Goal: Task Accomplishment & Management: Manage account settings

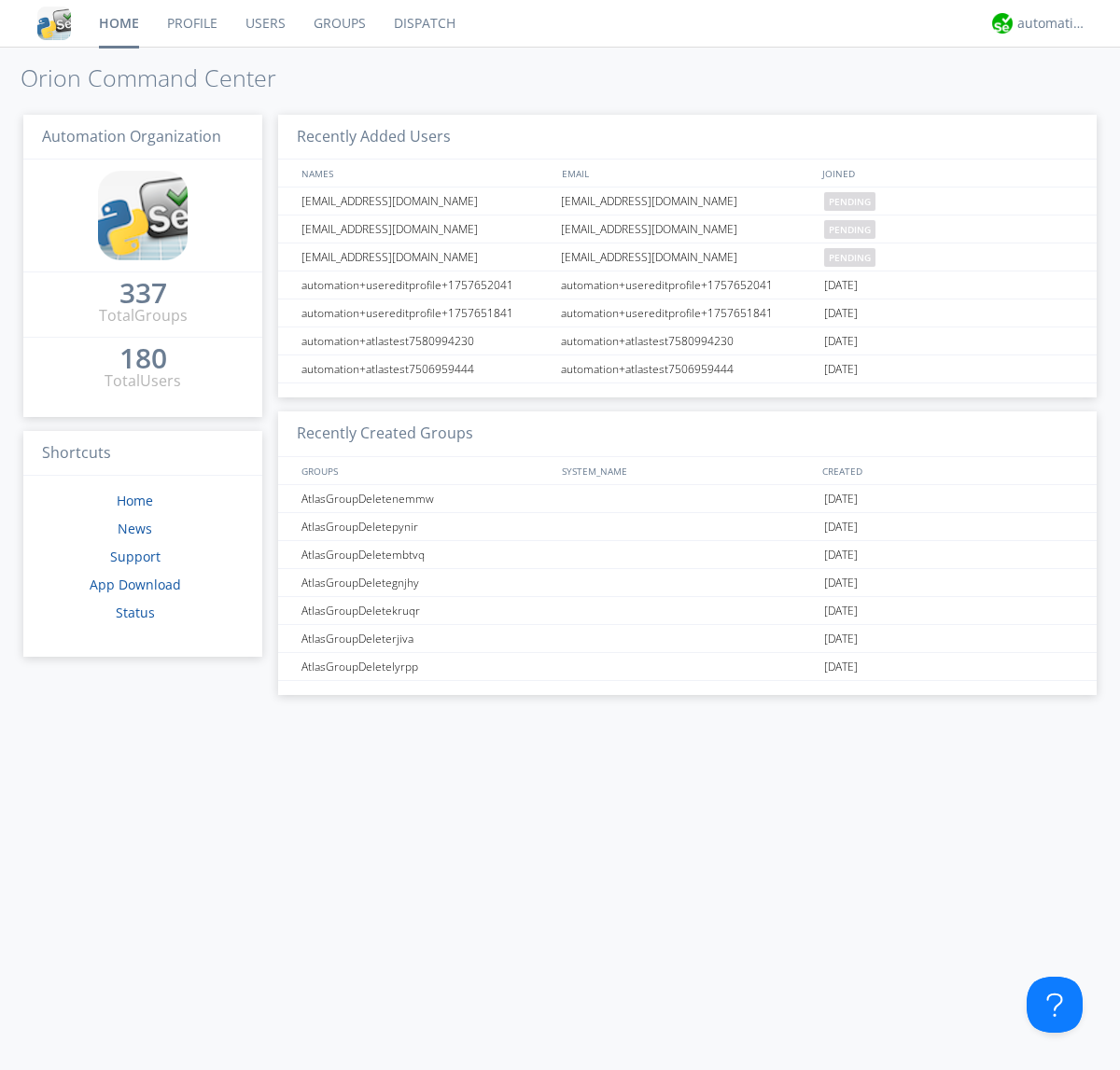
click at [264, 24] on link "Users" at bounding box center [265, 23] width 68 height 46
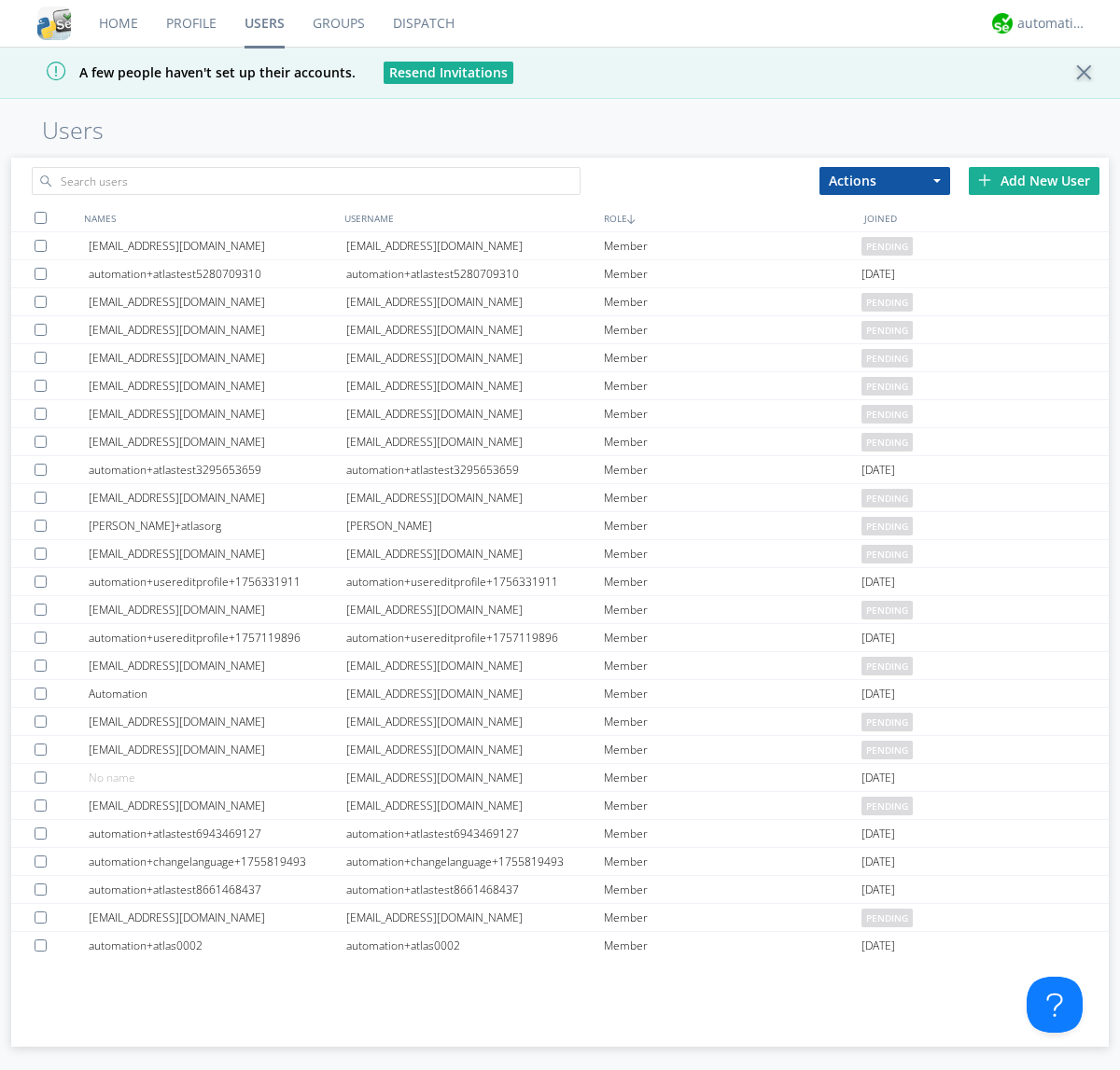
click at [1034, 180] on div "Add New User" at bounding box center [1034, 181] width 131 height 28
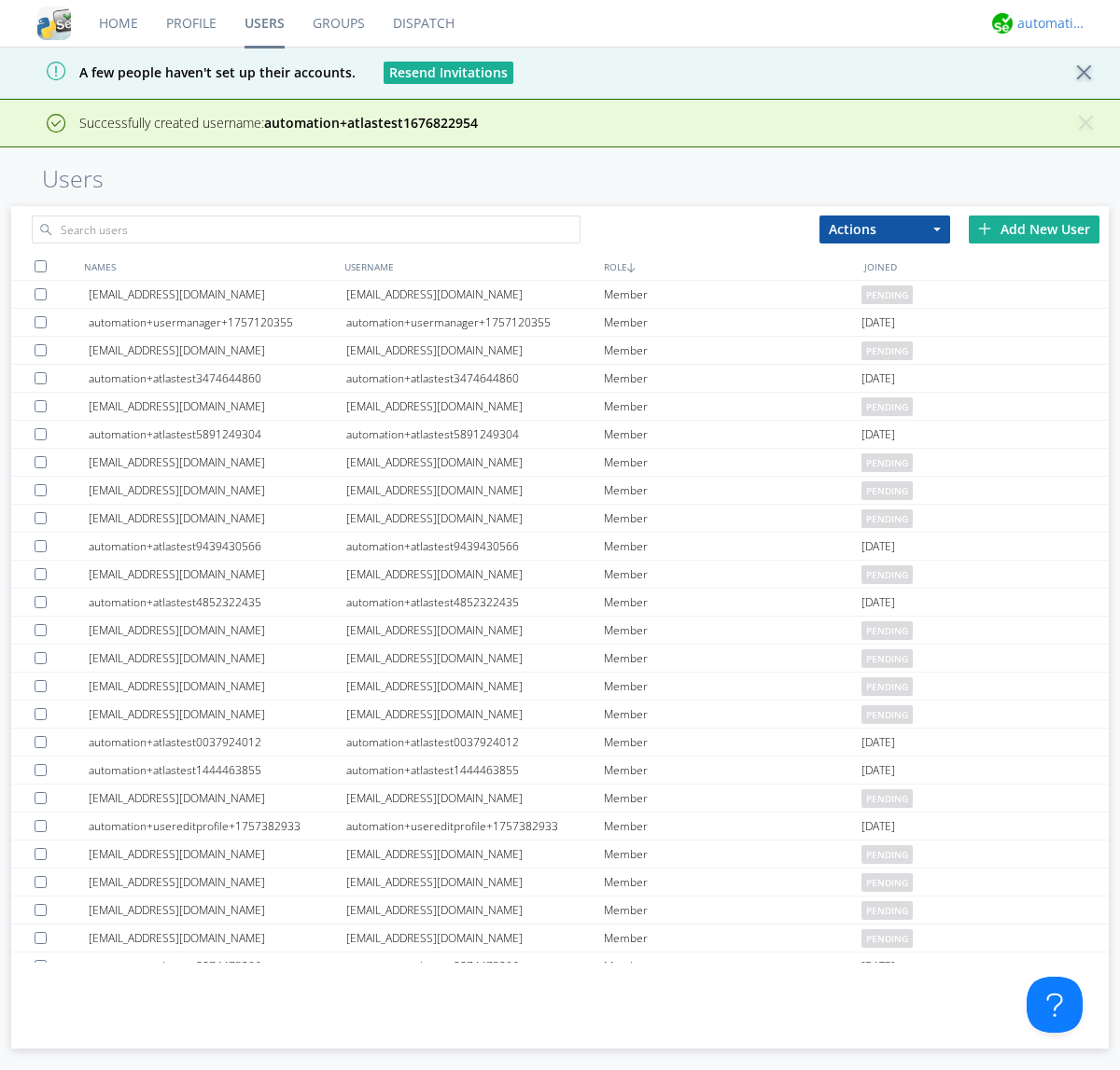
click at [1047, 24] on div "automation+atlas" at bounding box center [1052, 24] width 70 height 19
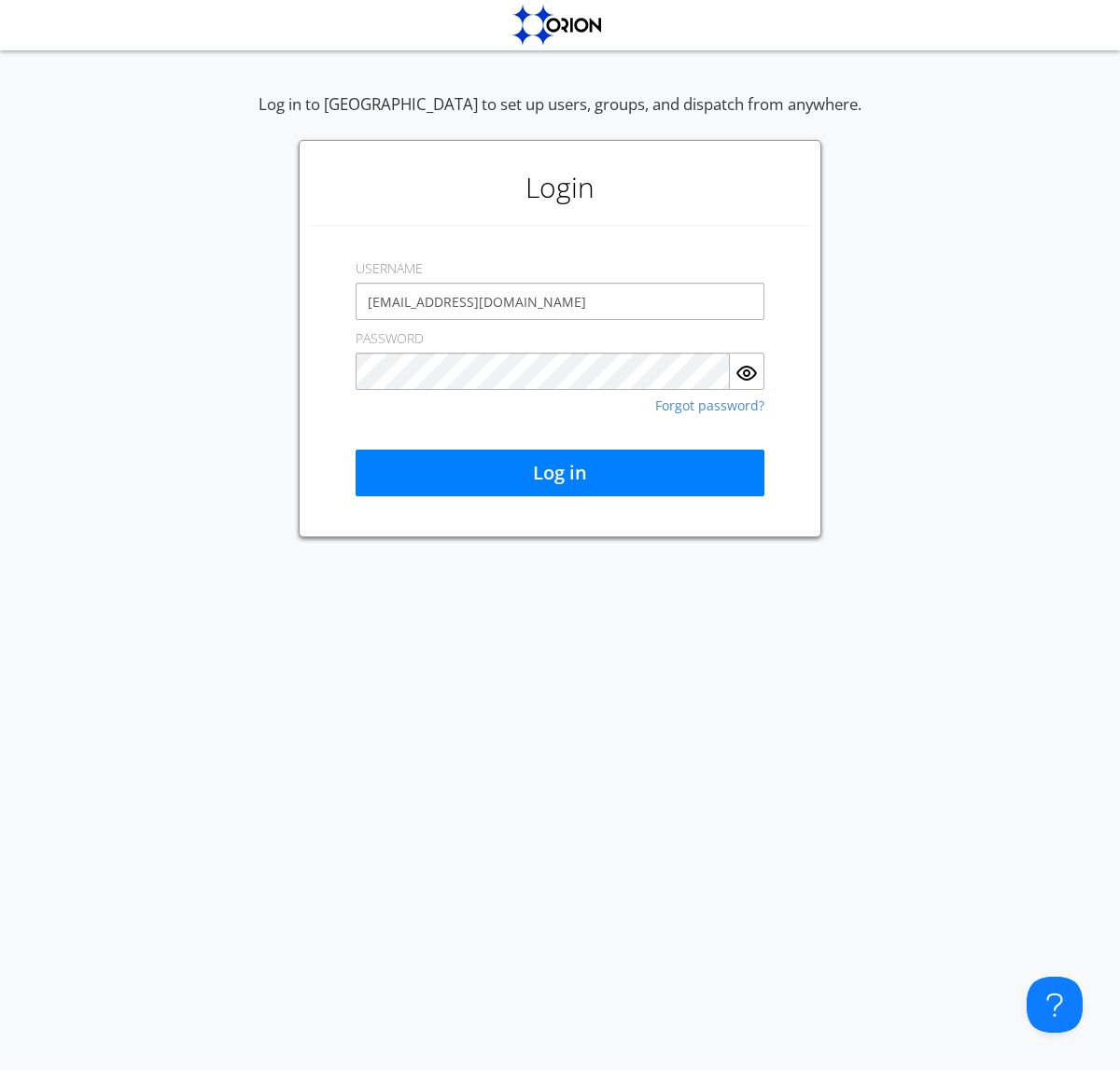
type input "[EMAIL_ADDRESS][DOMAIN_NAME]"
click at [560, 473] on button "Log in" at bounding box center [560, 473] width 409 height 46
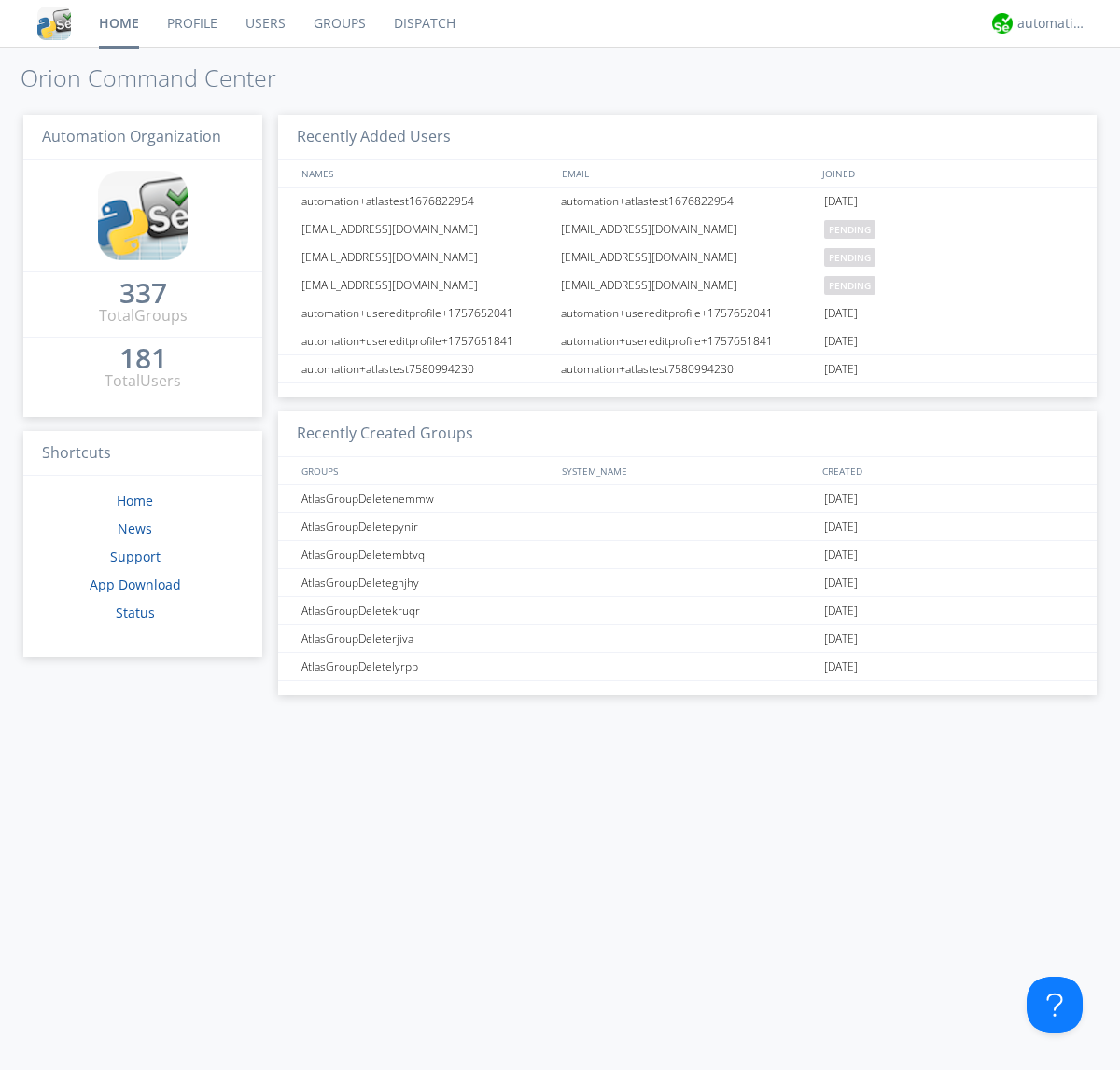
click at [264, 24] on link "Users" at bounding box center [265, 23] width 68 height 46
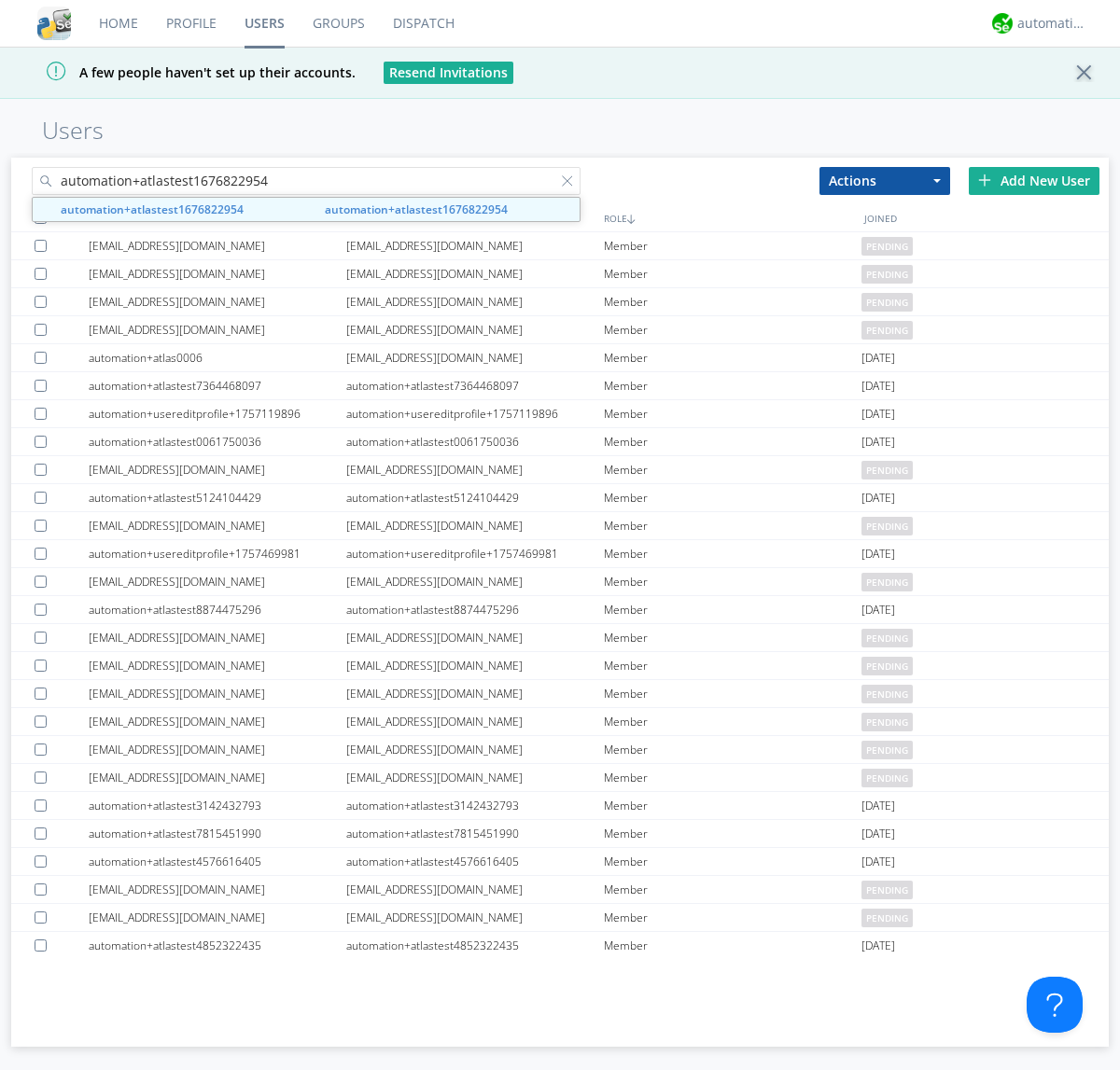
type input "automation+atlastest1676822954"
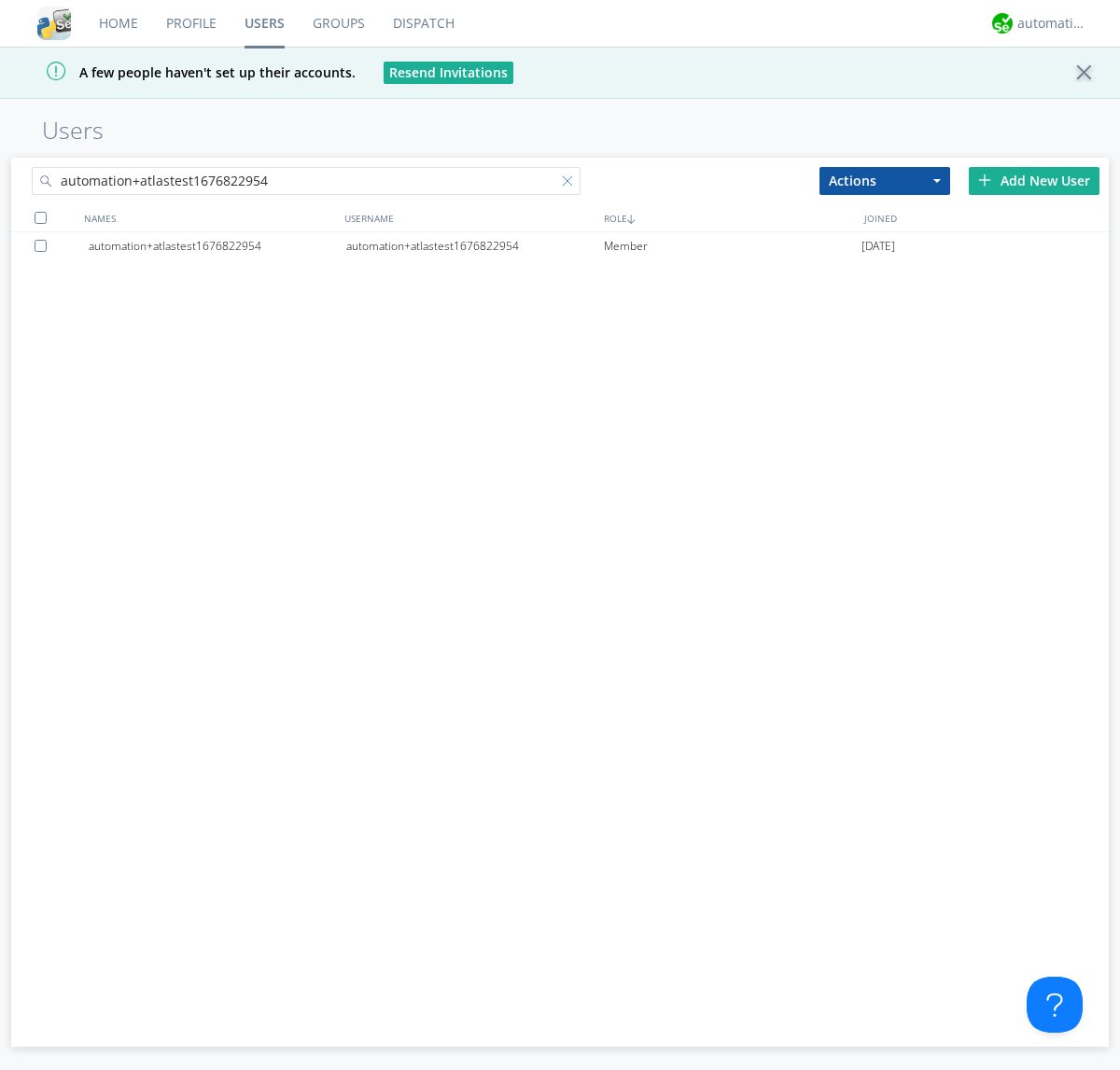
click at [571, 184] on div at bounding box center [571, 185] width 19 height 19
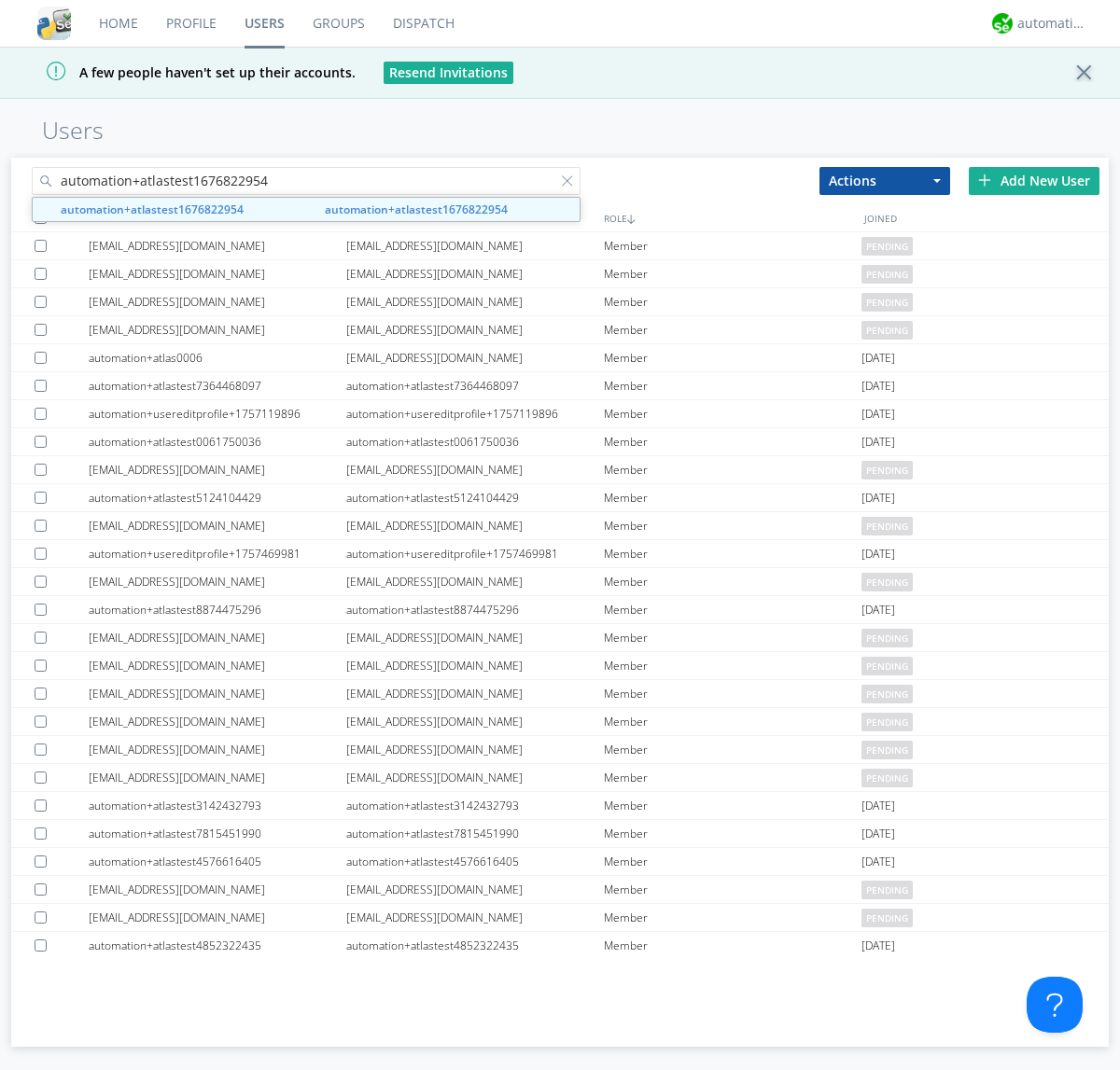
type input "automation+atlastest1676822954"
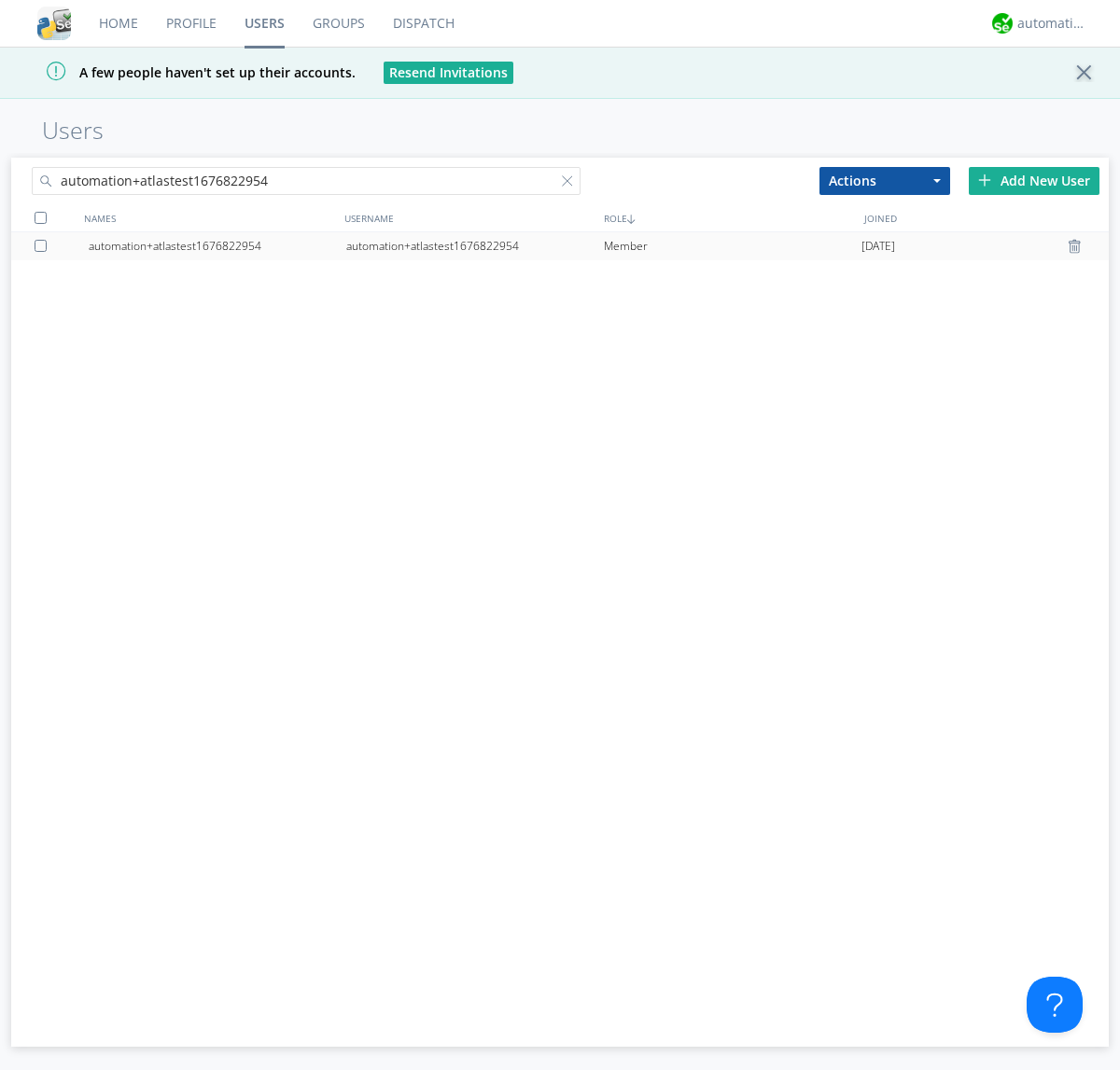
click at [1076, 246] on div at bounding box center [1076, 246] width 19 height 15
click at [1047, 24] on div "automation+atlas" at bounding box center [1052, 24] width 70 height 19
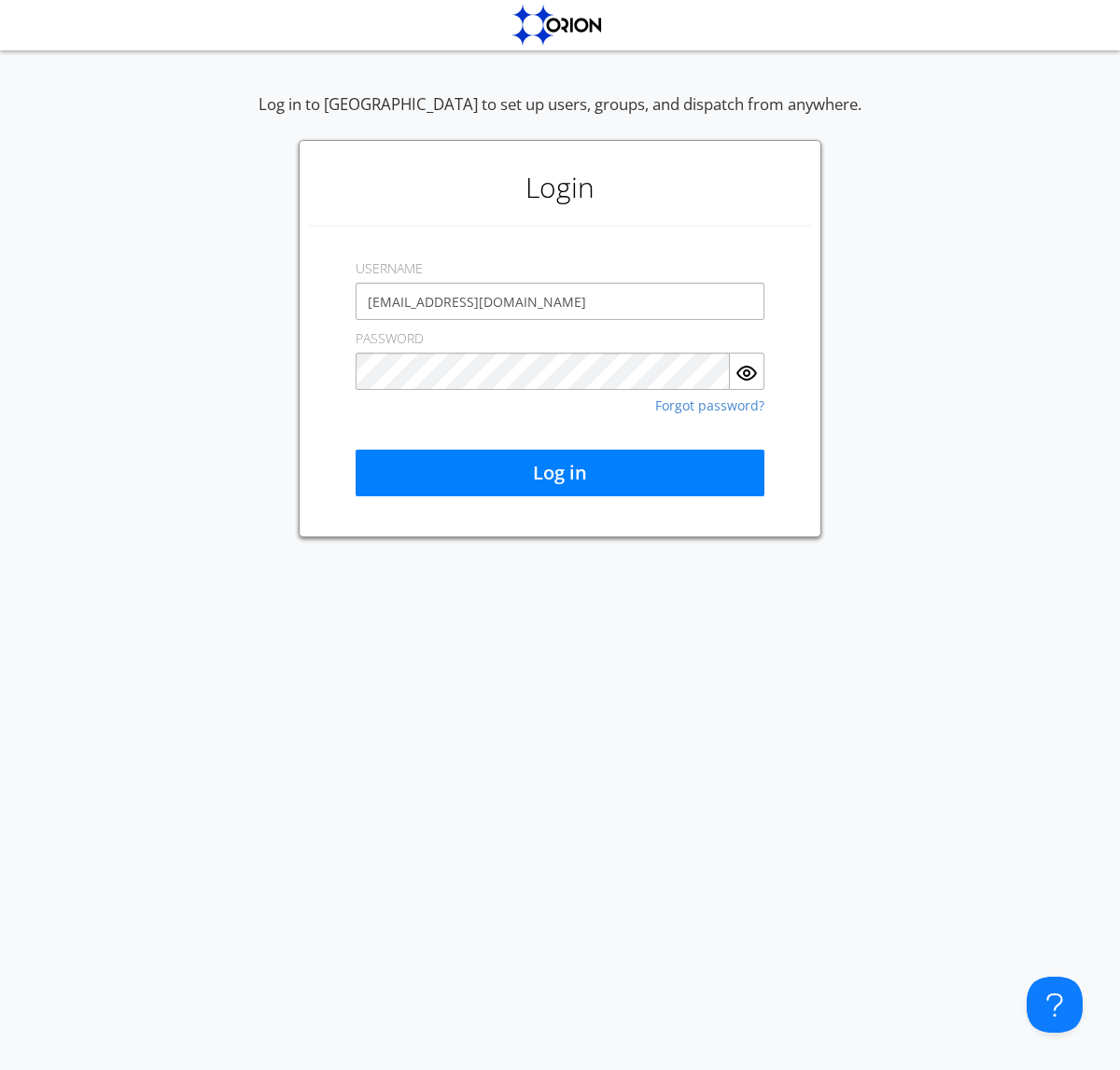
type input "[EMAIL_ADDRESS][DOMAIN_NAME]"
click at [560, 473] on button "Log in" at bounding box center [560, 473] width 409 height 46
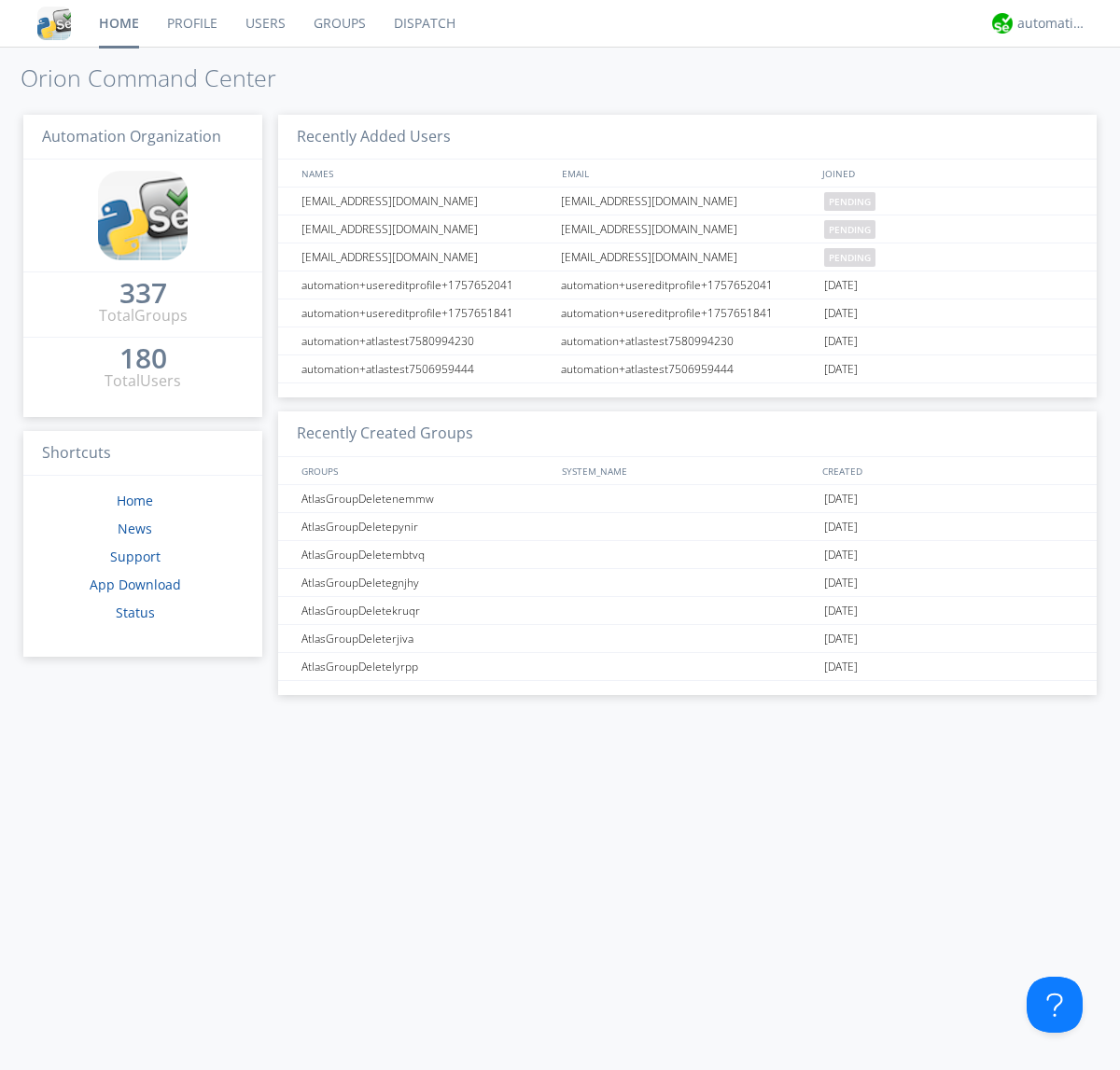
click at [264, 24] on link "Users" at bounding box center [265, 23] width 68 height 46
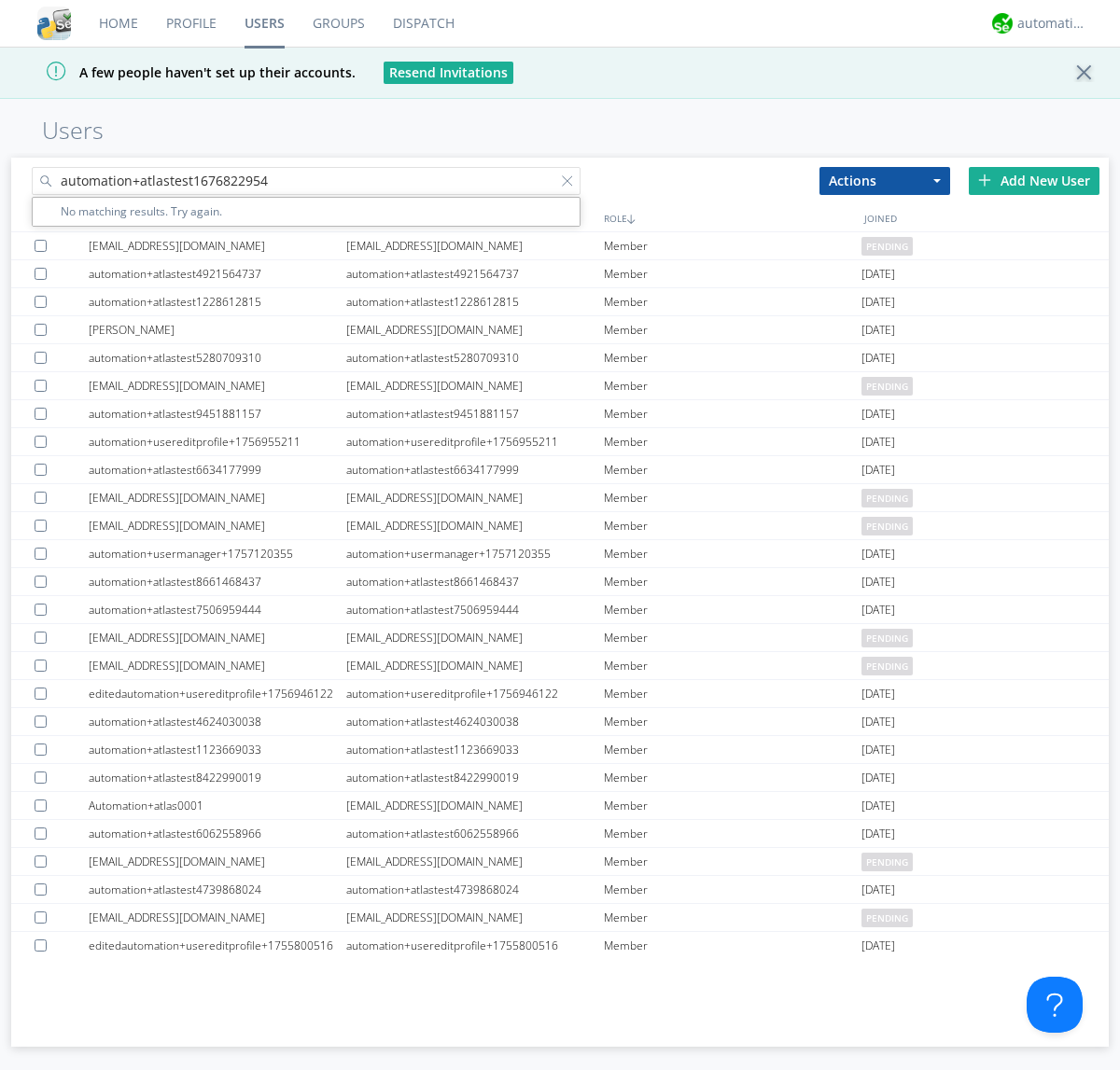
type input "automation+atlastest1676822954"
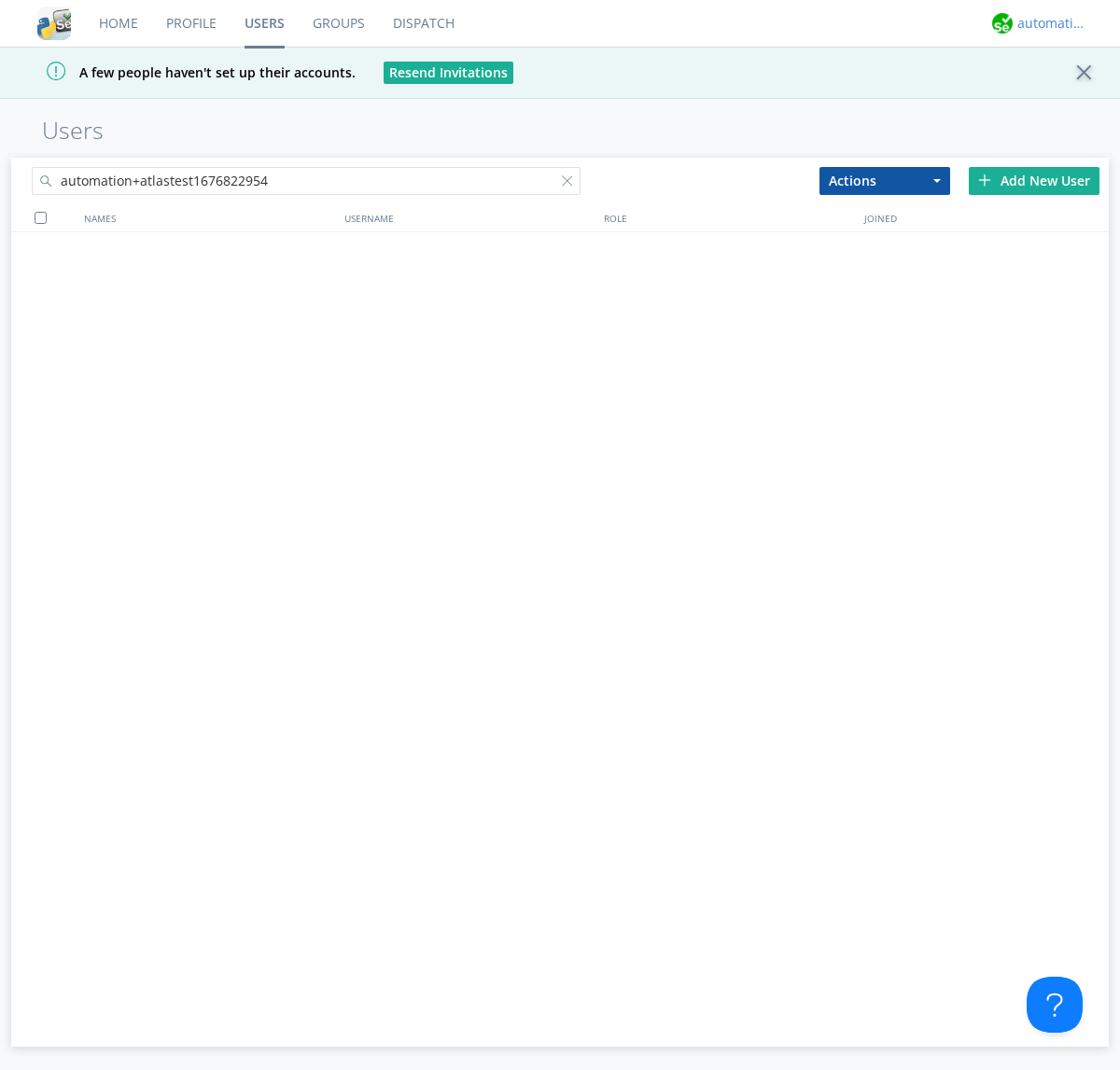
click at [1047, 24] on div "automation+atlas" at bounding box center [1052, 24] width 70 height 19
